Goal: Task Accomplishment & Management: Complete application form

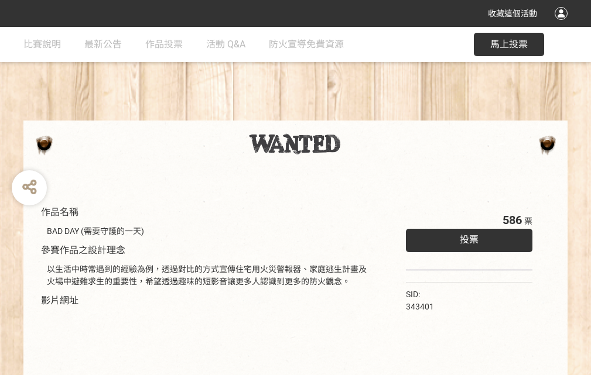
click at [563, 25] on div "收藏這個活動" at bounding box center [295, 13] width 591 height 27
click at [366, 115] on div "作品名稱 BAD DAY (需要守護的一天) 參賽作品之設計理念 以生活中時常遇到的經驗為例，透過對比的方式宣傳住宅用火災警報器、家庭逃生計畫及火場中避難求生…" at bounding box center [295, 273] width 591 height 492
click at [466, 237] on span "投票" at bounding box center [469, 239] width 19 height 11
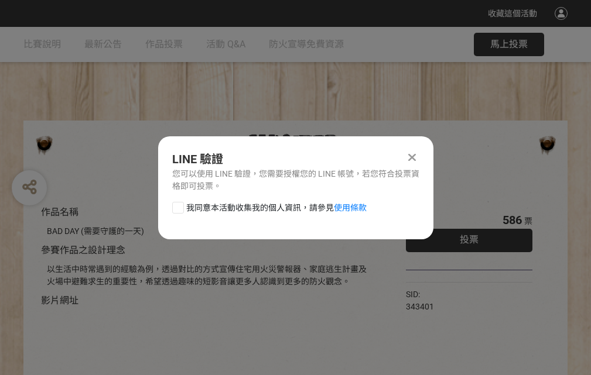
click at [177, 205] on div at bounding box center [178, 208] width 12 height 12
checkbox input "true"
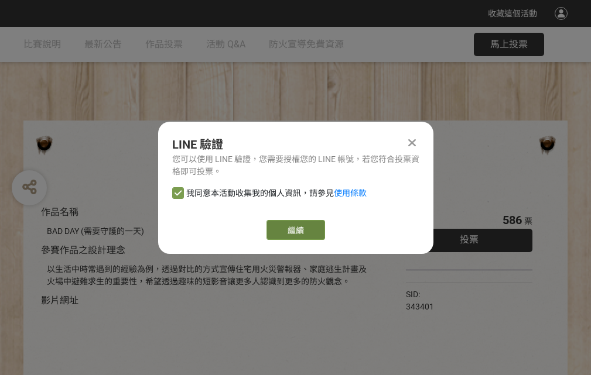
click at [294, 230] on link "繼續" at bounding box center [295, 230] width 59 height 20
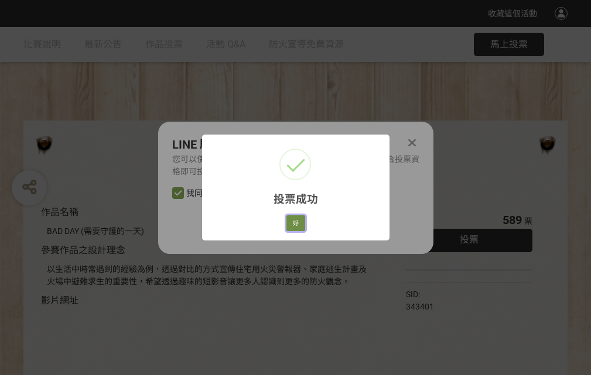
click at [292, 221] on button "好" at bounding box center [295, 223] width 19 height 16
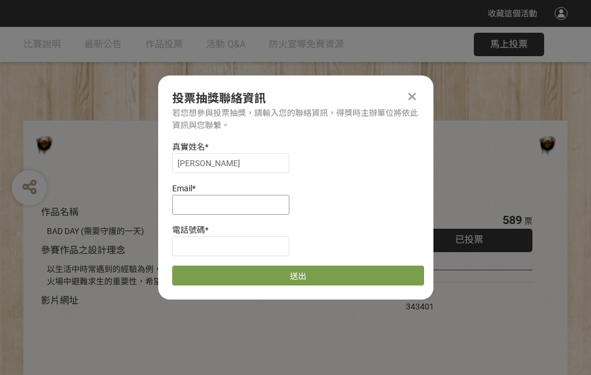
click at [234, 204] on input at bounding box center [230, 205] width 117 height 20
type input "[EMAIL_ADDRESS][DOMAIN_NAME]"
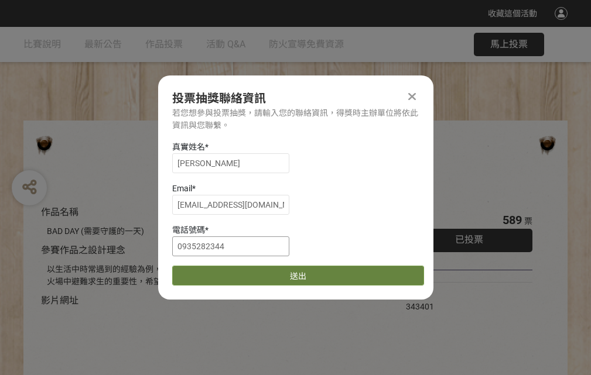
type input "0935282344"
click at [205, 272] on button "送出" at bounding box center [298, 276] width 252 height 20
